Goal: Information Seeking & Learning: Learn about a topic

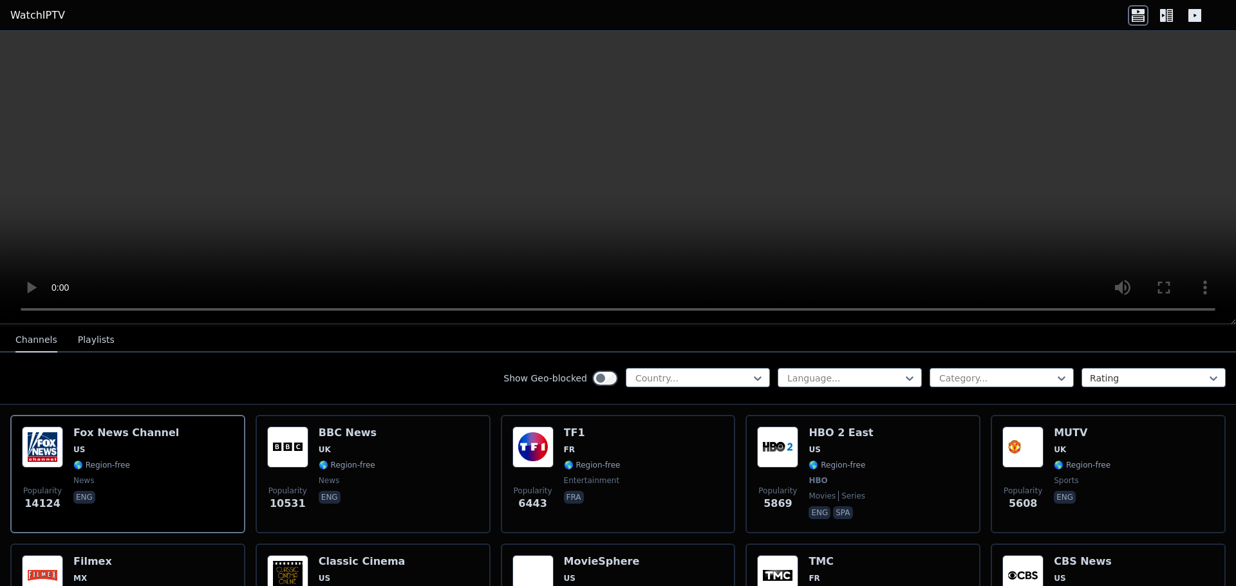
scroll to position [193, 0]
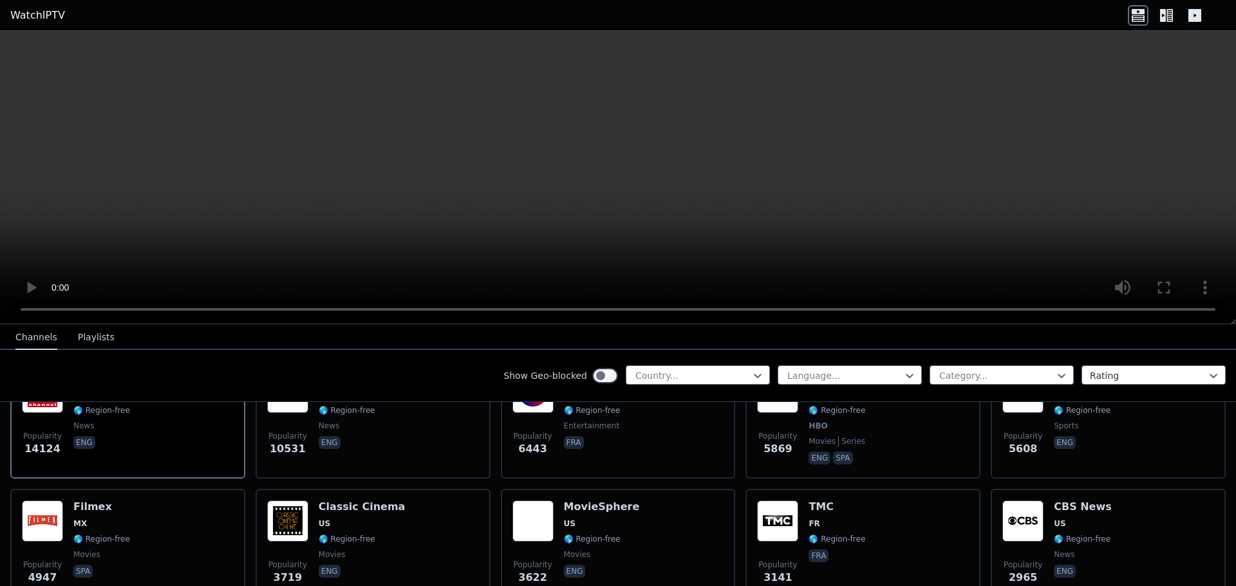
click at [1167, 14] on icon at bounding box center [1169, 15] width 6 height 13
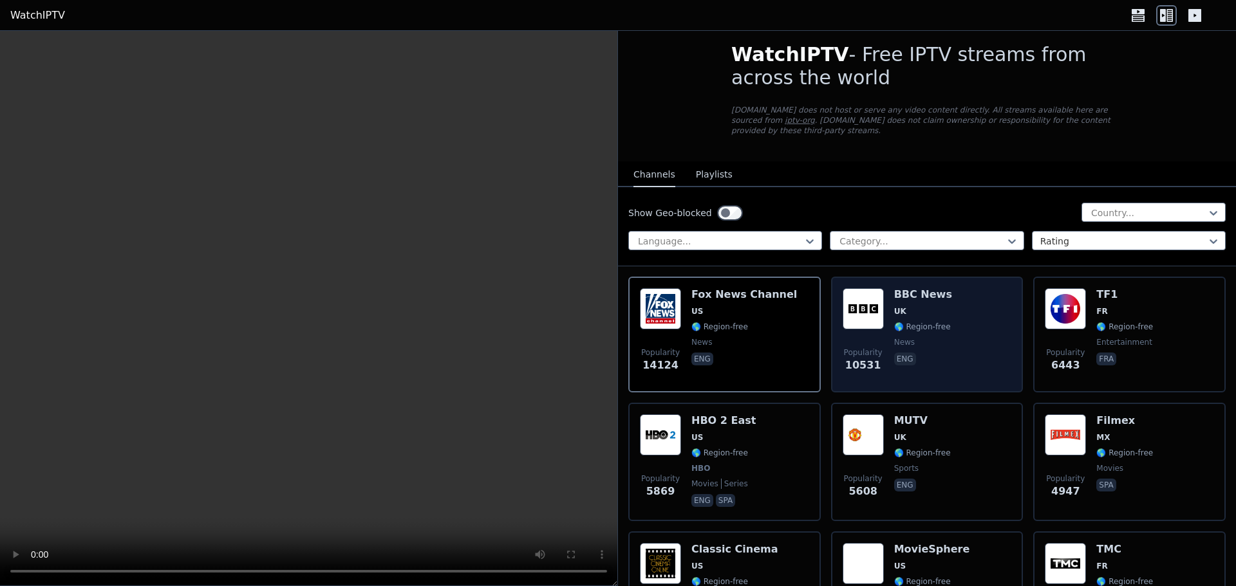
scroll to position [0, 0]
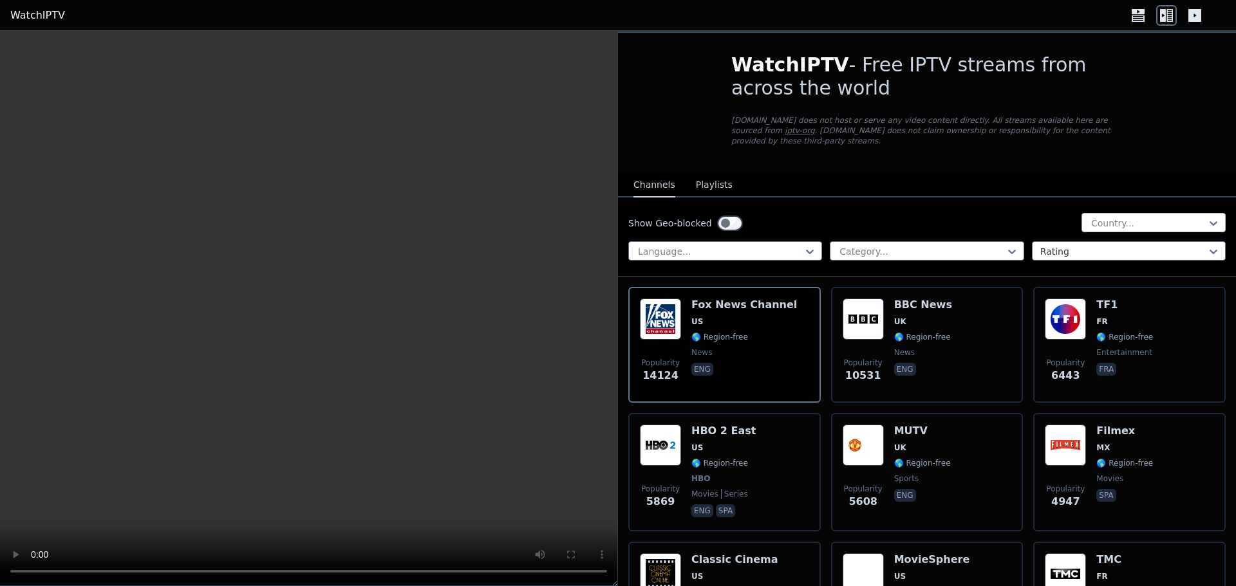
click at [1115, 217] on div at bounding box center [1147, 223] width 117 height 13
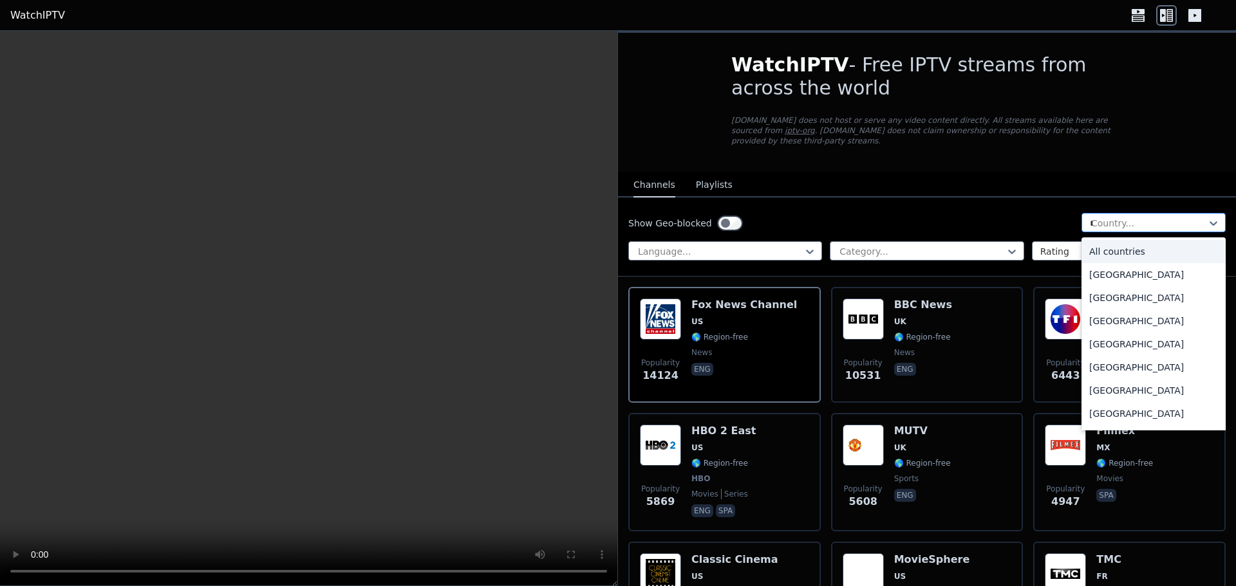
type input "**"
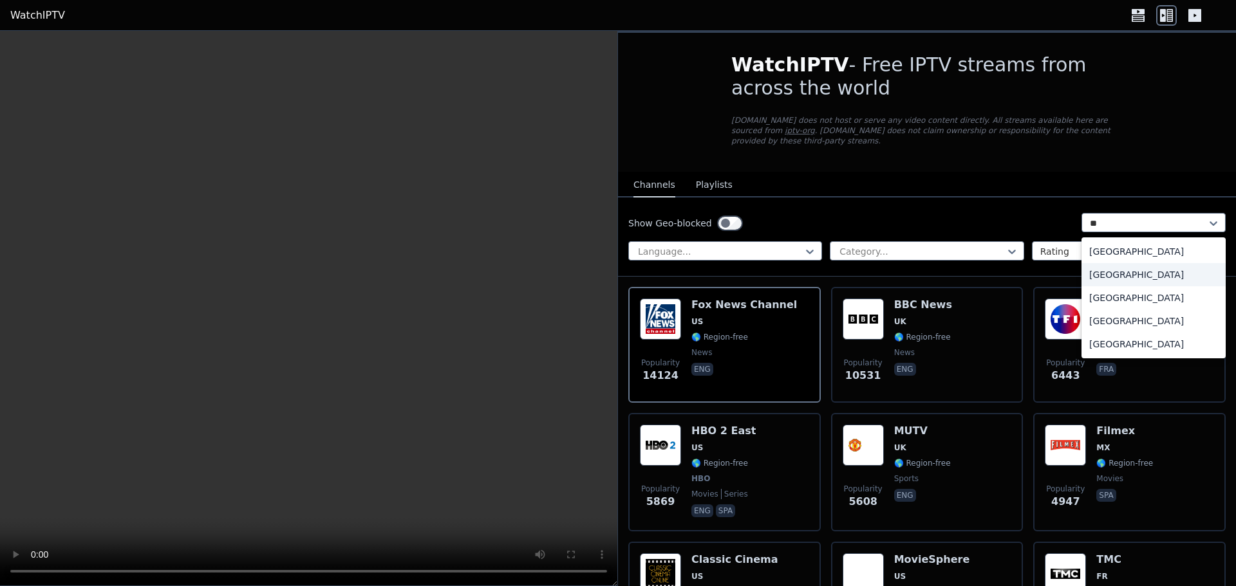
click at [1111, 266] on div "[GEOGRAPHIC_DATA]" at bounding box center [1153, 274] width 144 height 23
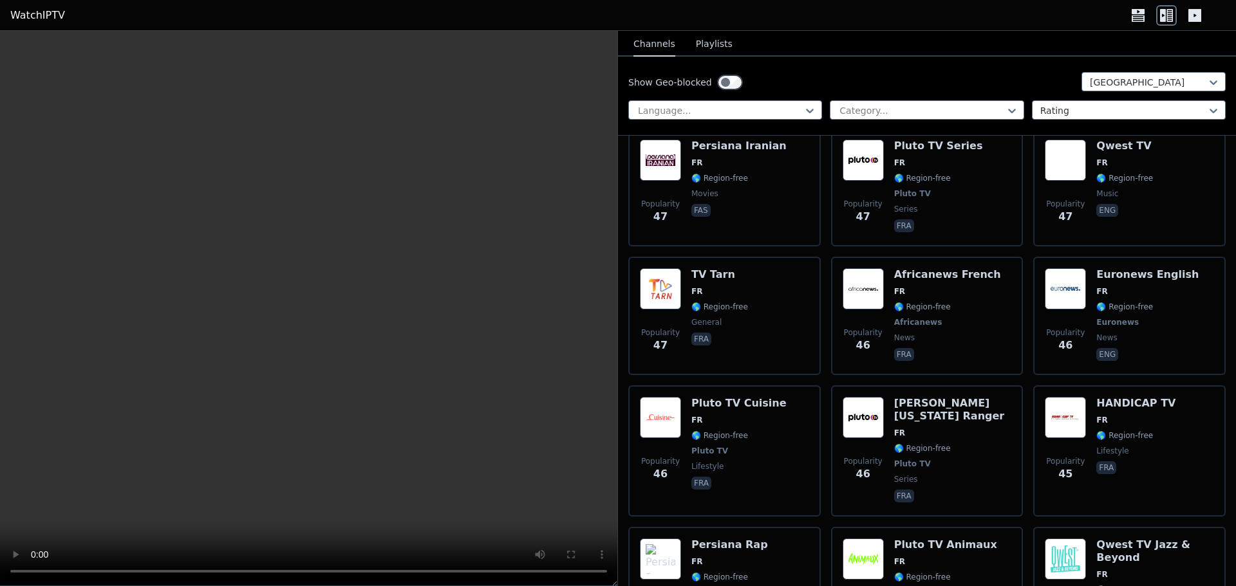
scroll to position [5277, 0]
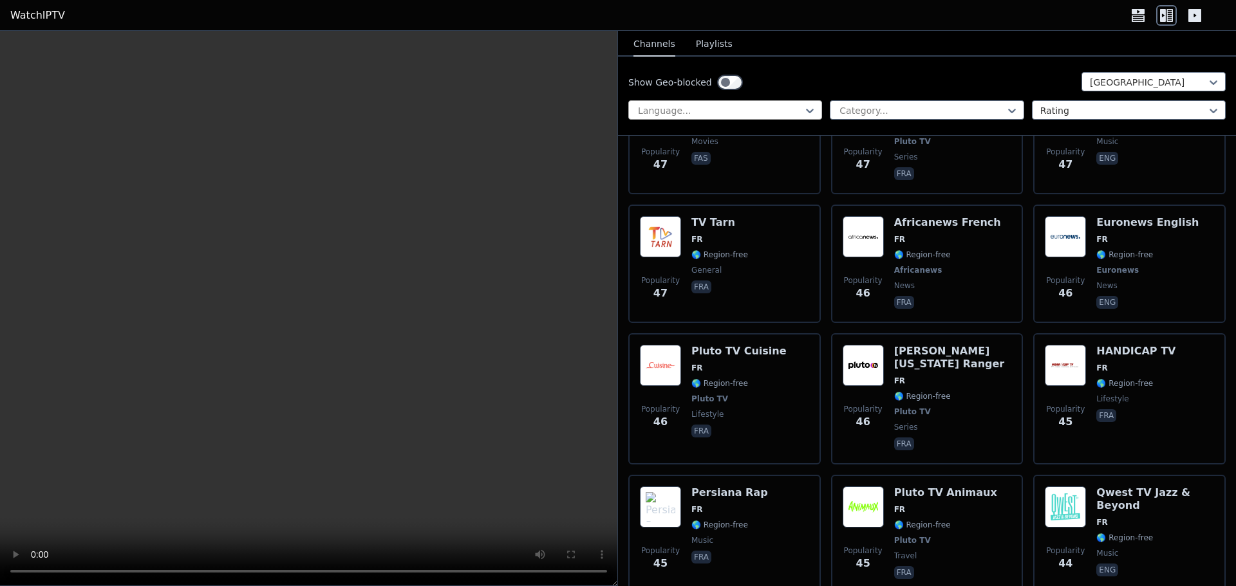
click at [772, 113] on div at bounding box center [719, 110] width 167 height 13
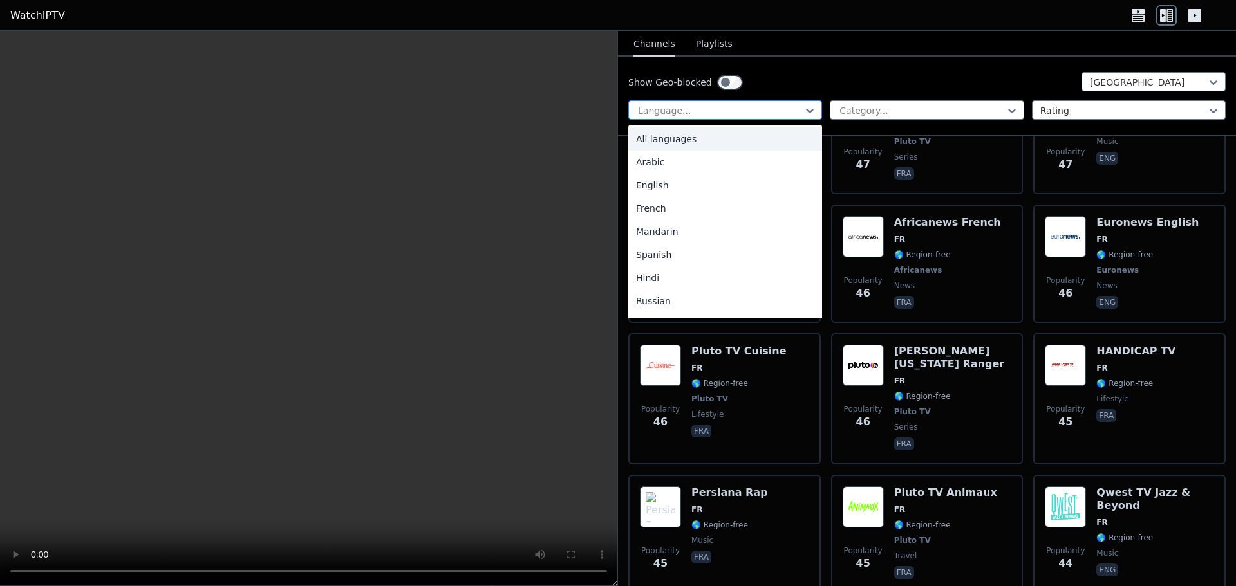
click at [778, 111] on div at bounding box center [719, 110] width 167 height 13
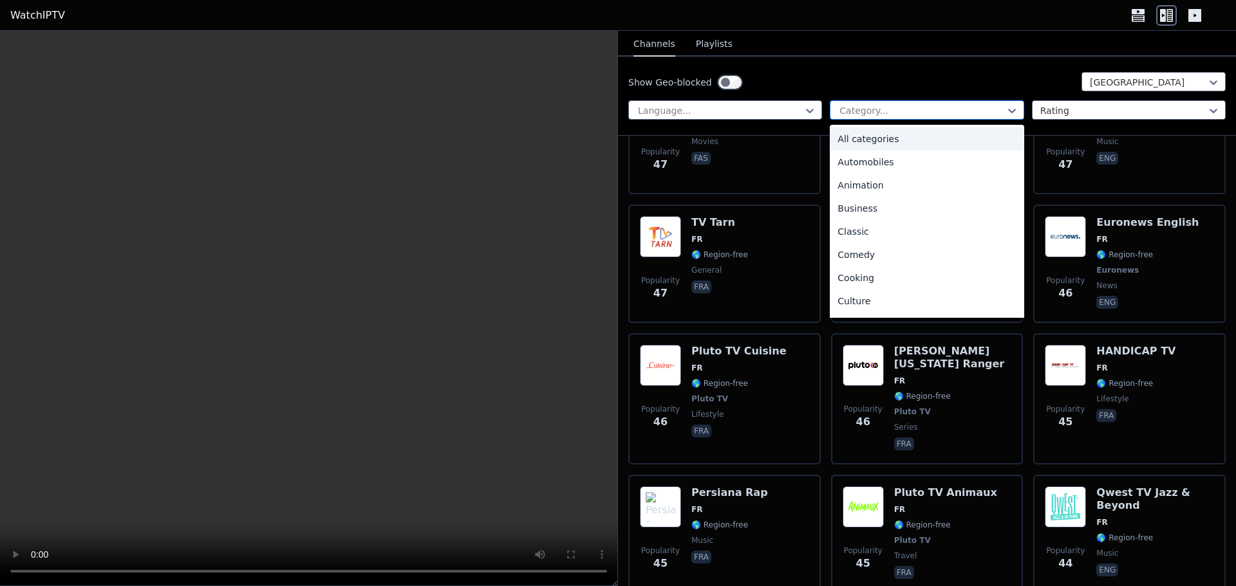
click at [866, 111] on div at bounding box center [921, 110] width 167 height 13
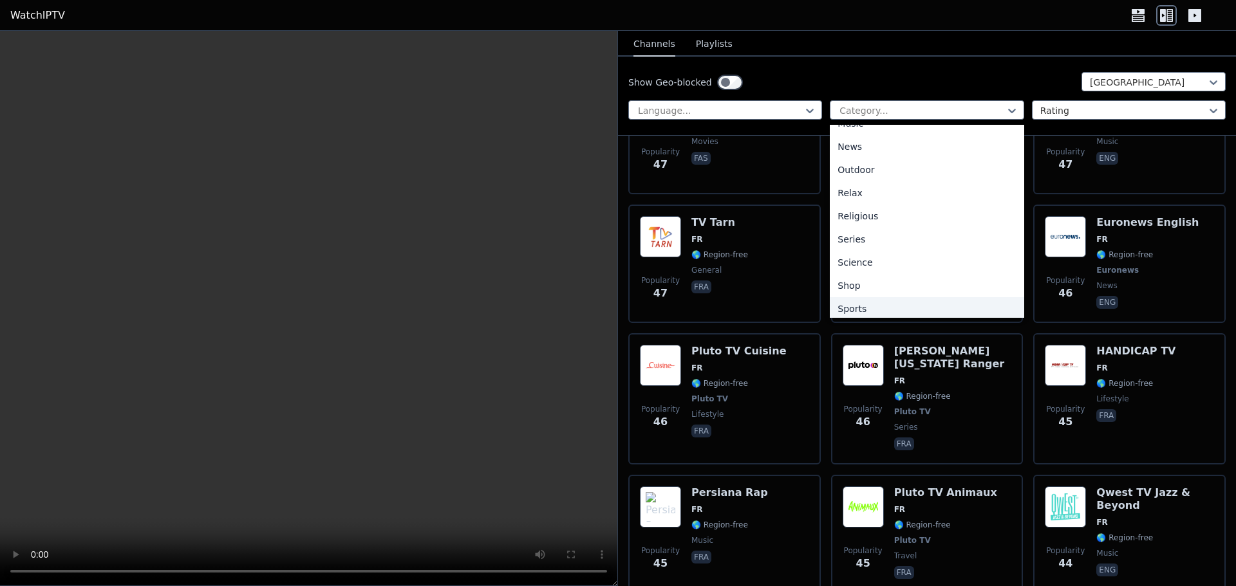
click at [854, 306] on div "Sports" at bounding box center [926, 308] width 194 height 23
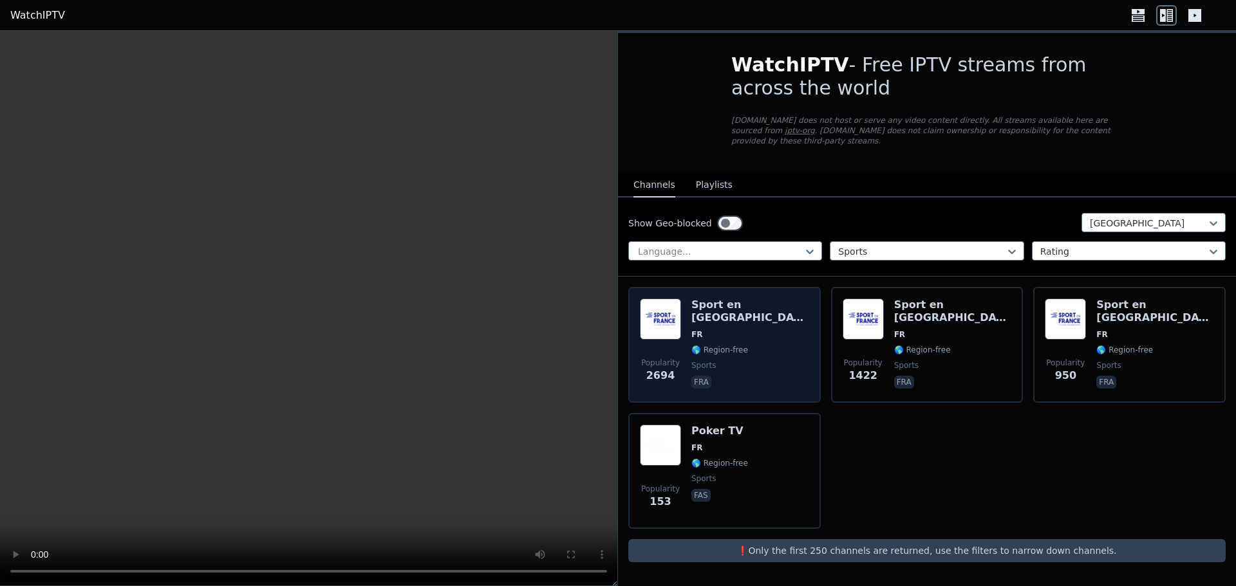
click at [745, 376] on span "fra" at bounding box center [750, 383] width 118 height 15
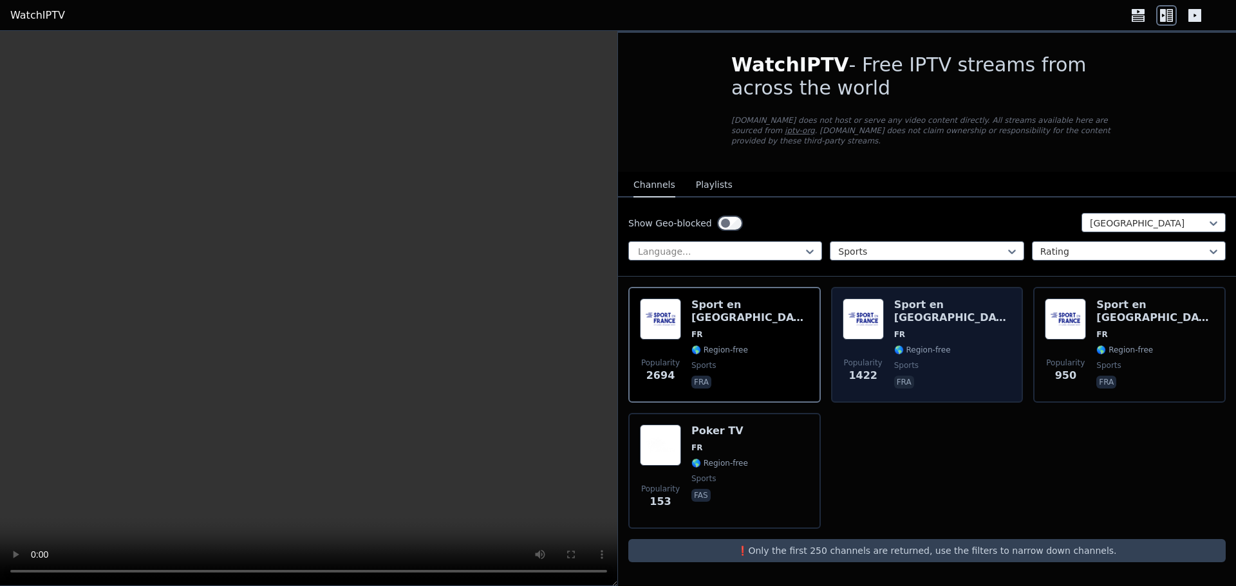
click at [972, 372] on div "Popularity 1422 Sport en [GEOGRAPHIC_DATA] FR 🌎 Region-free sports fra" at bounding box center [926, 345] width 169 height 93
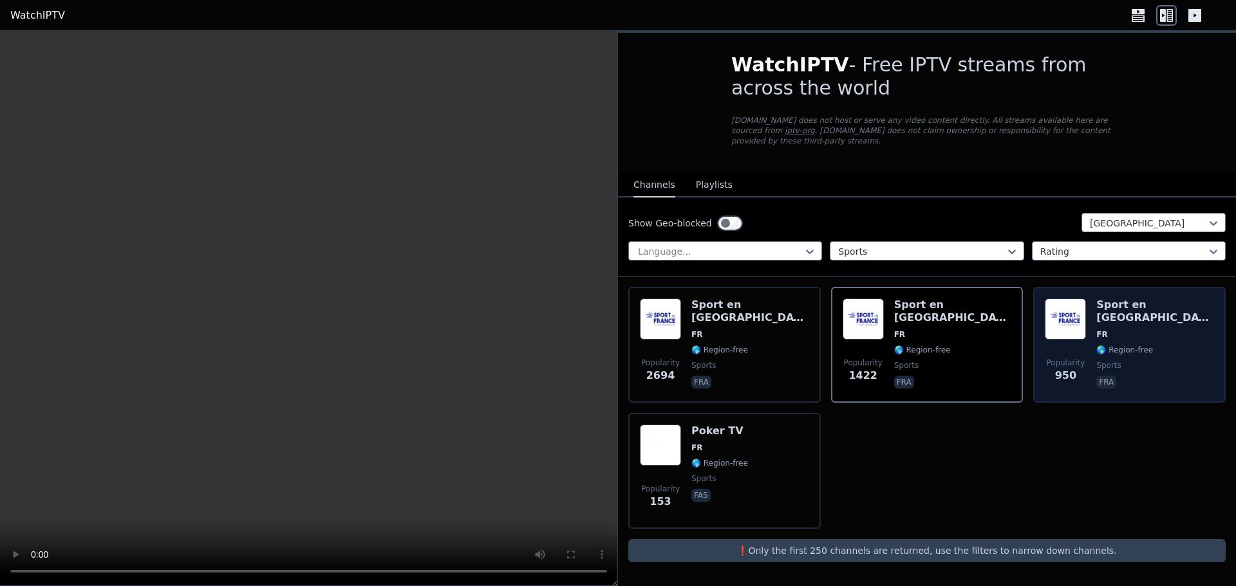
click at [1157, 351] on div "Sport en [GEOGRAPHIC_DATA] FR 🌎 Region-free sports fra" at bounding box center [1155, 345] width 118 height 93
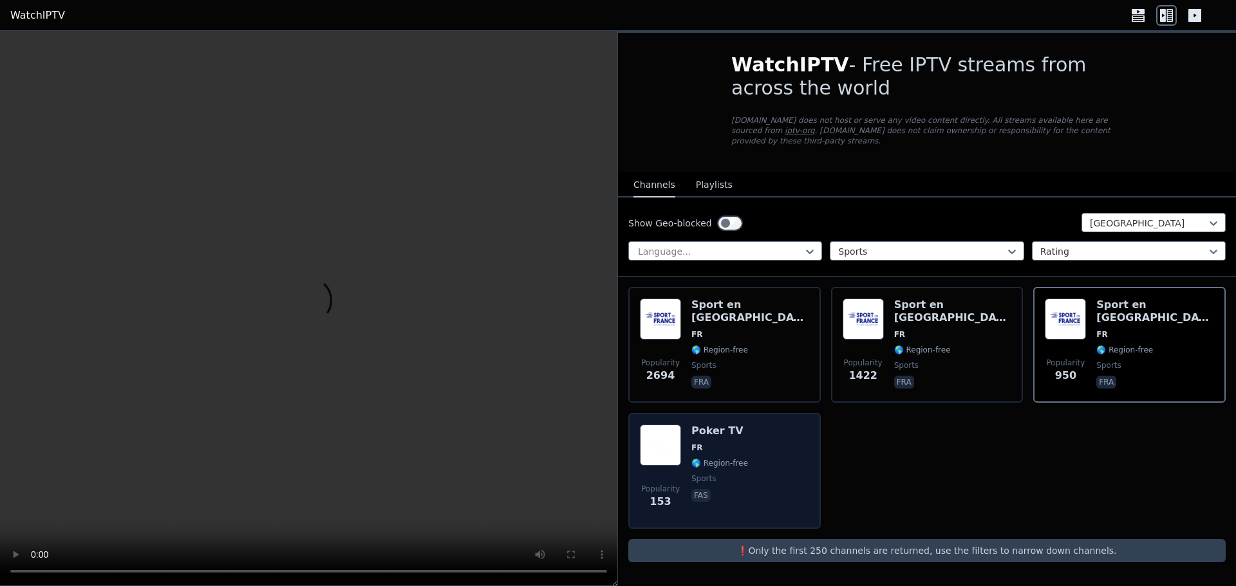
click at [772, 481] on div "Popularity 153 Poker TV FR 🌎 Region-free sports fas" at bounding box center [724, 471] width 169 height 93
